Goal: Task Accomplishment & Management: Use online tool/utility

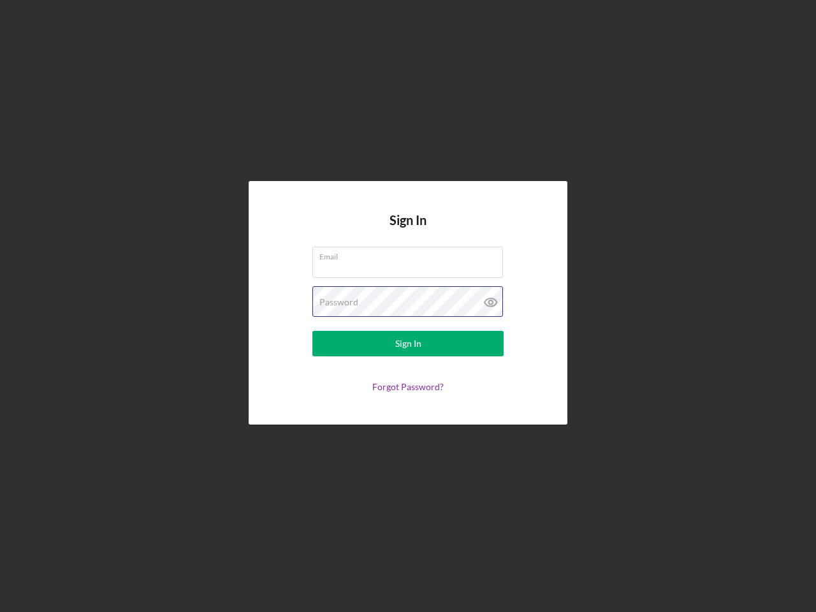
click at [408, 306] on div "Password" at bounding box center [407, 302] width 191 height 32
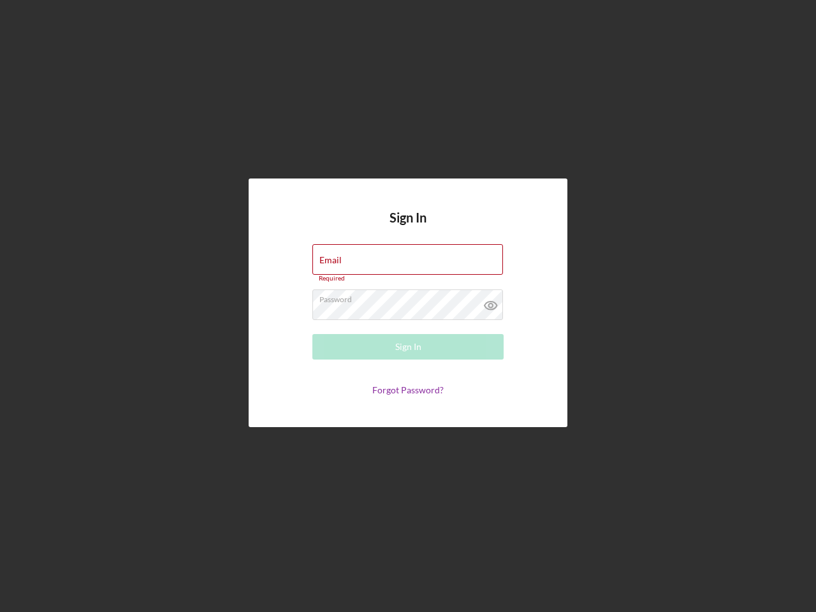
click at [491, 302] on icon at bounding box center [491, 305] width 32 height 32
